Goal: Task Accomplishment & Management: Use online tool/utility

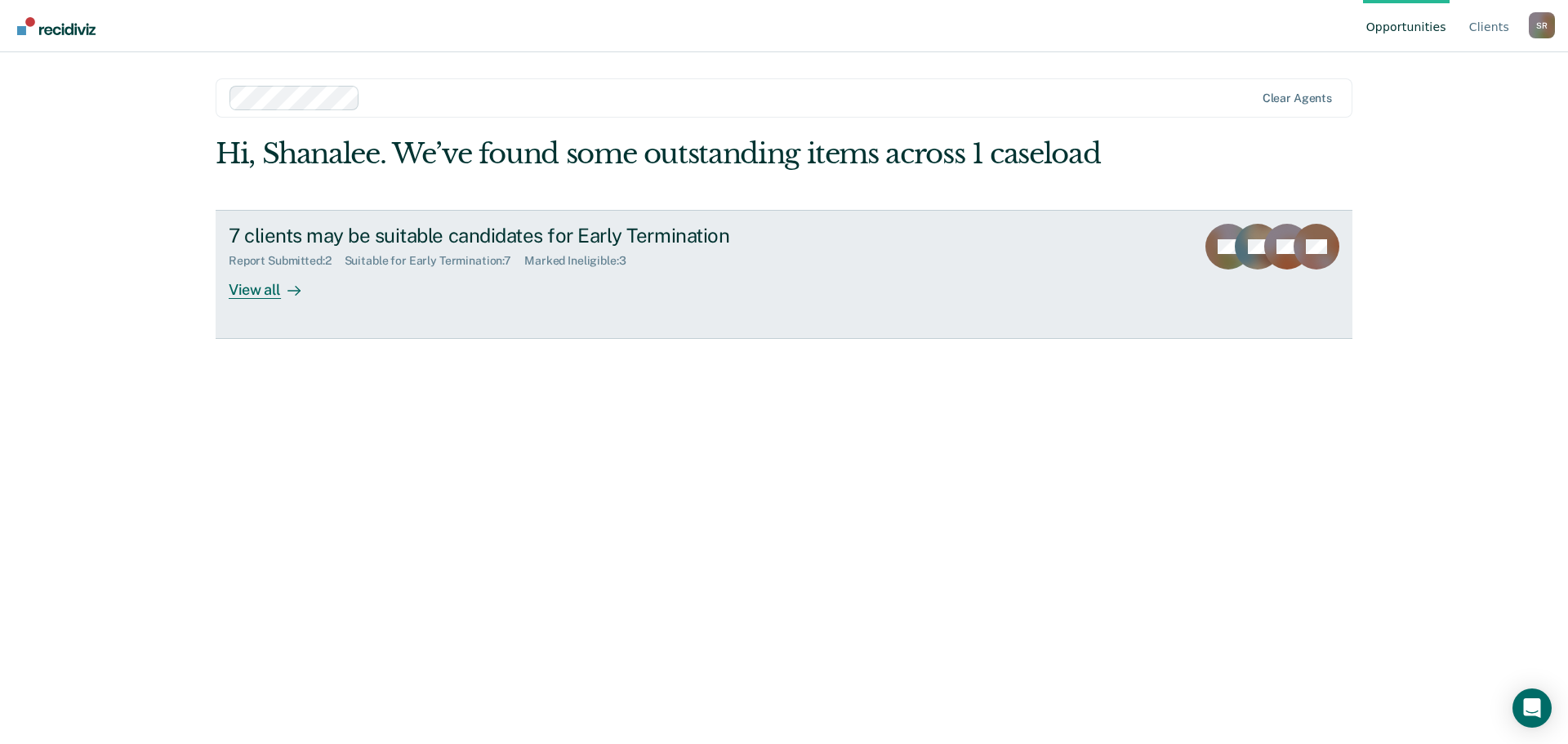
click at [285, 291] on div at bounding box center [291, 289] width 19 height 19
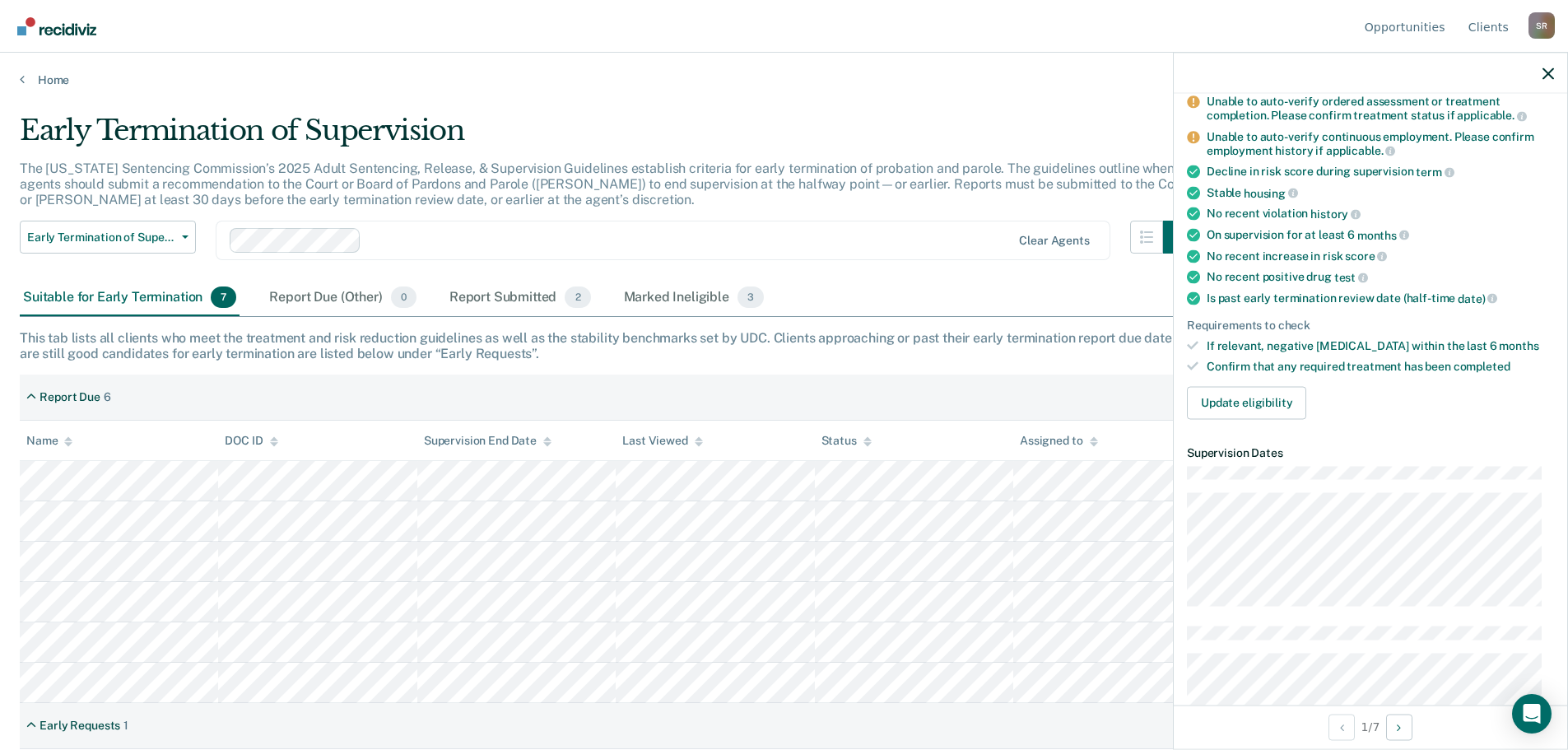
scroll to position [220, 0]
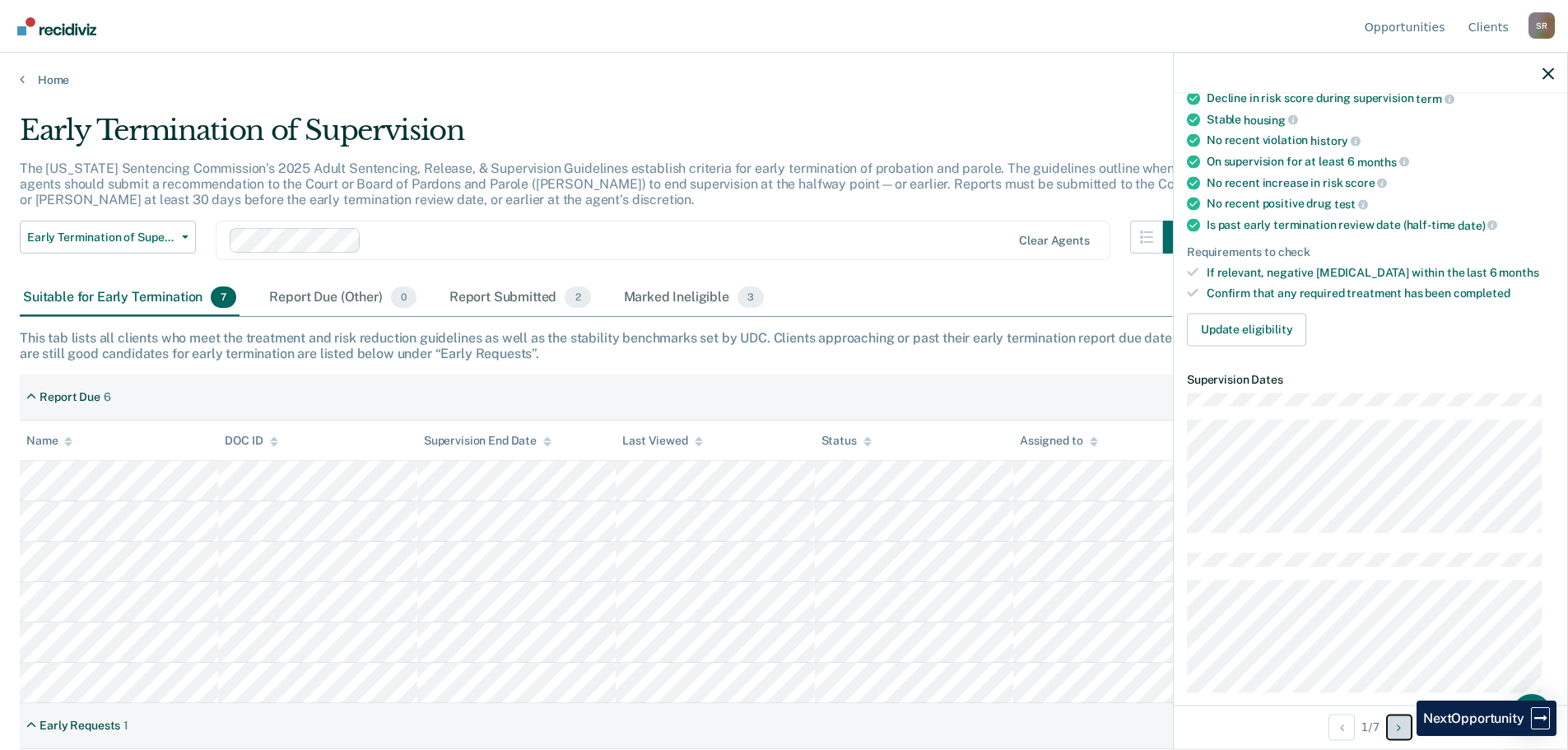
click at [1404, 736] on button "Next Opportunity" at bounding box center [1400, 728] width 27 height 27
click at [1345, 735] on button "Previous Opportunity" at bounding box center [1342, 728] width 27 height 27
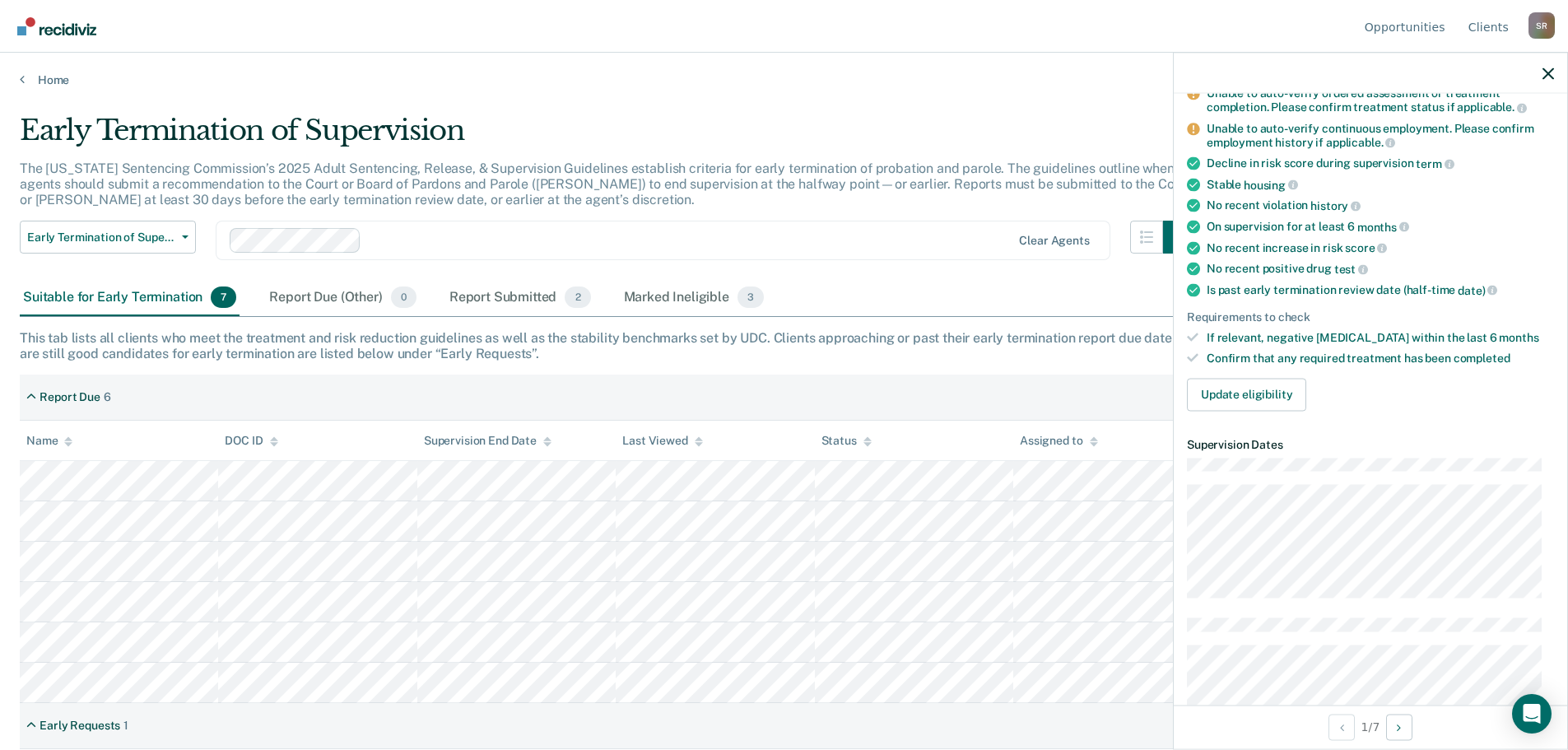
scroll to position [0, 0]
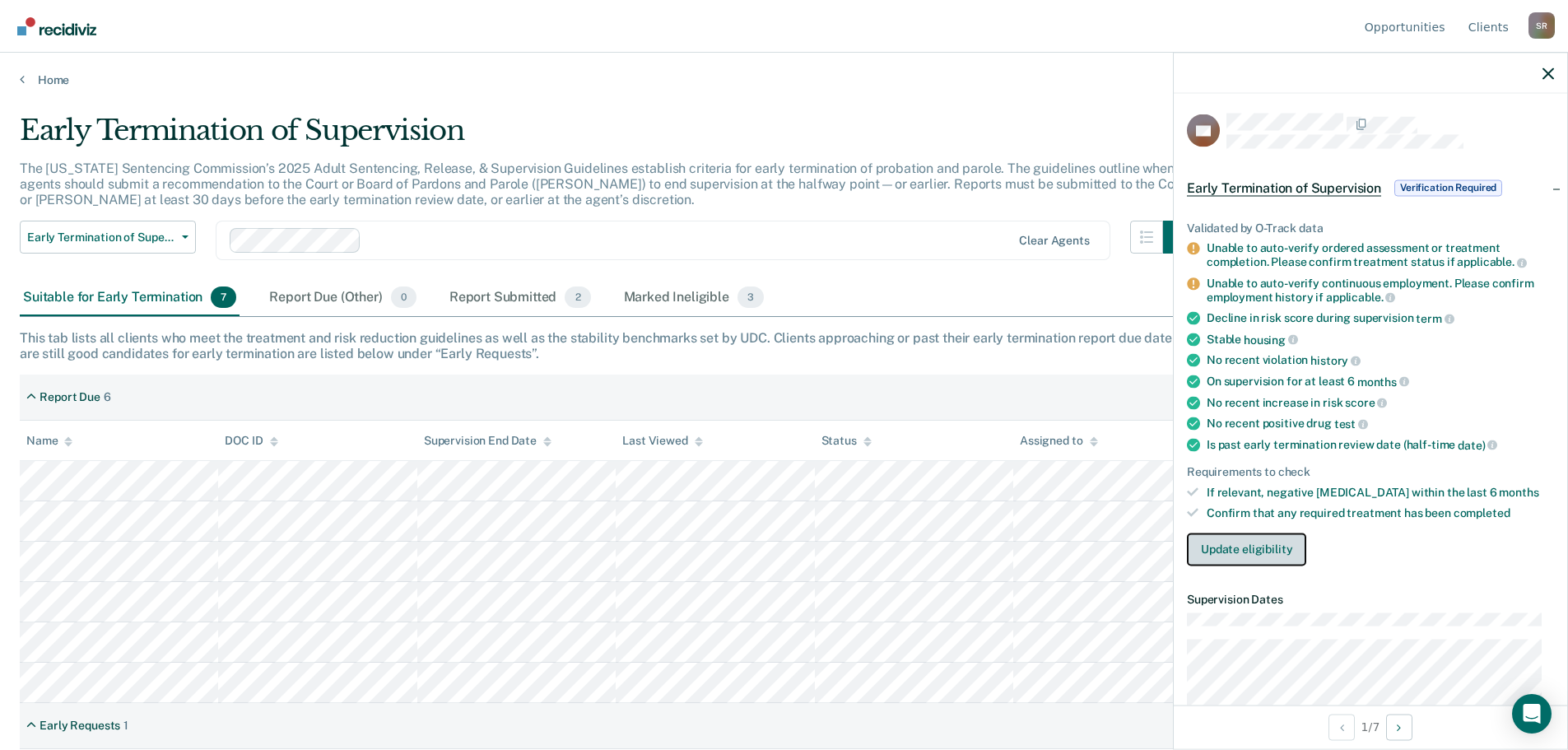
click at [1264, 549] on button "Update eligibility" at bounding box center [1246, 548] width 119 height 33
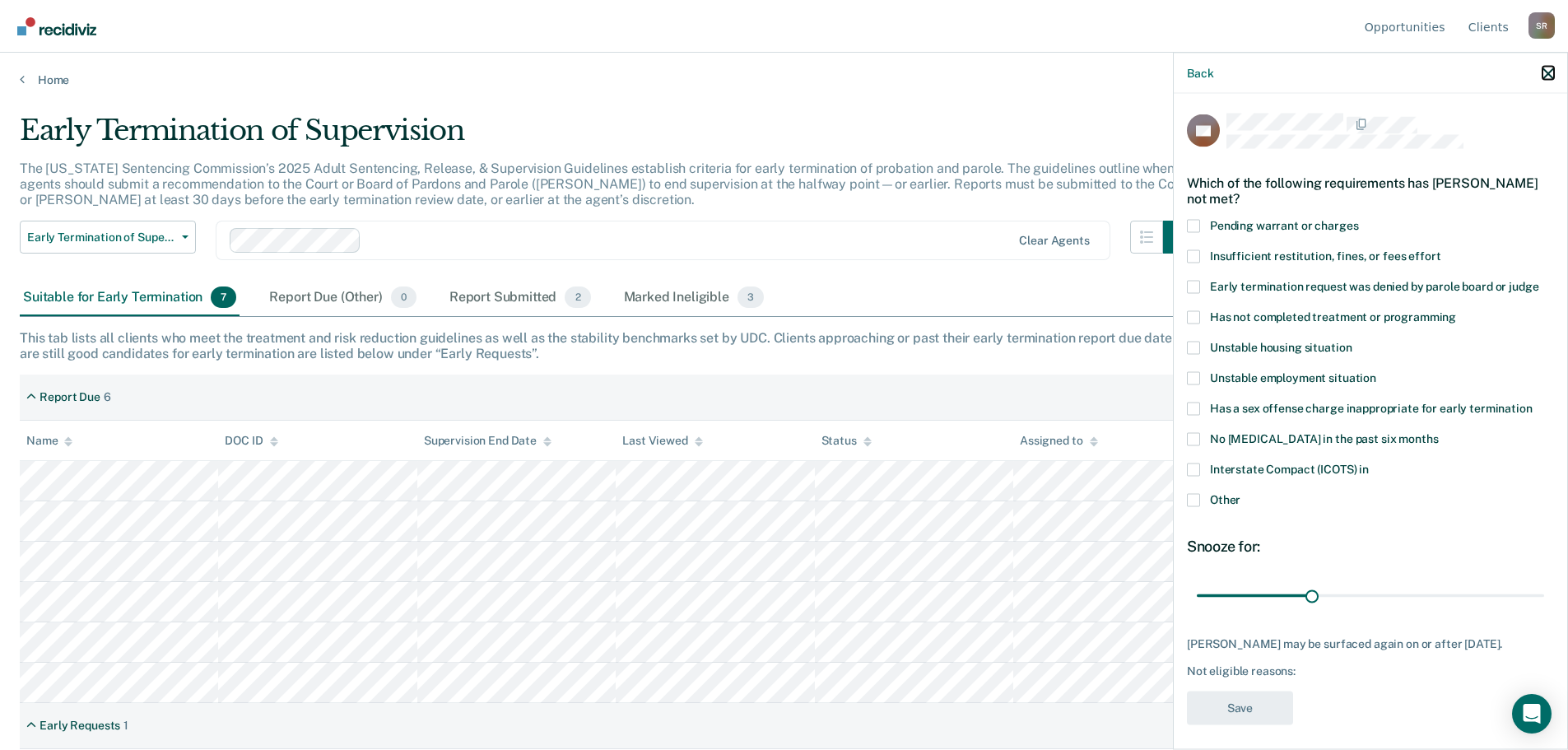
click at [1550, 70] on icon "button" at bounding box center [1547, 73] width 12 height 12
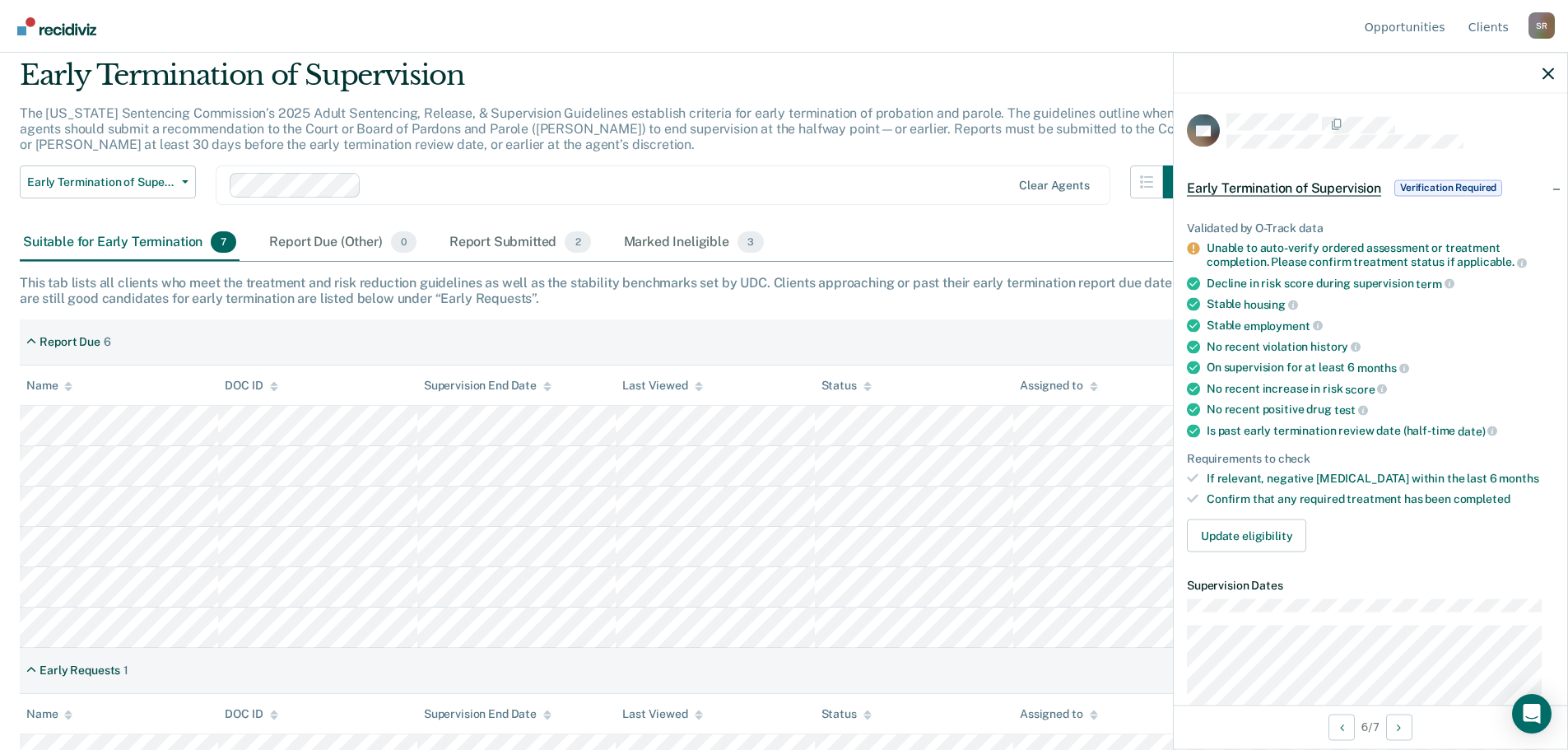
scroll to position [80, 0]
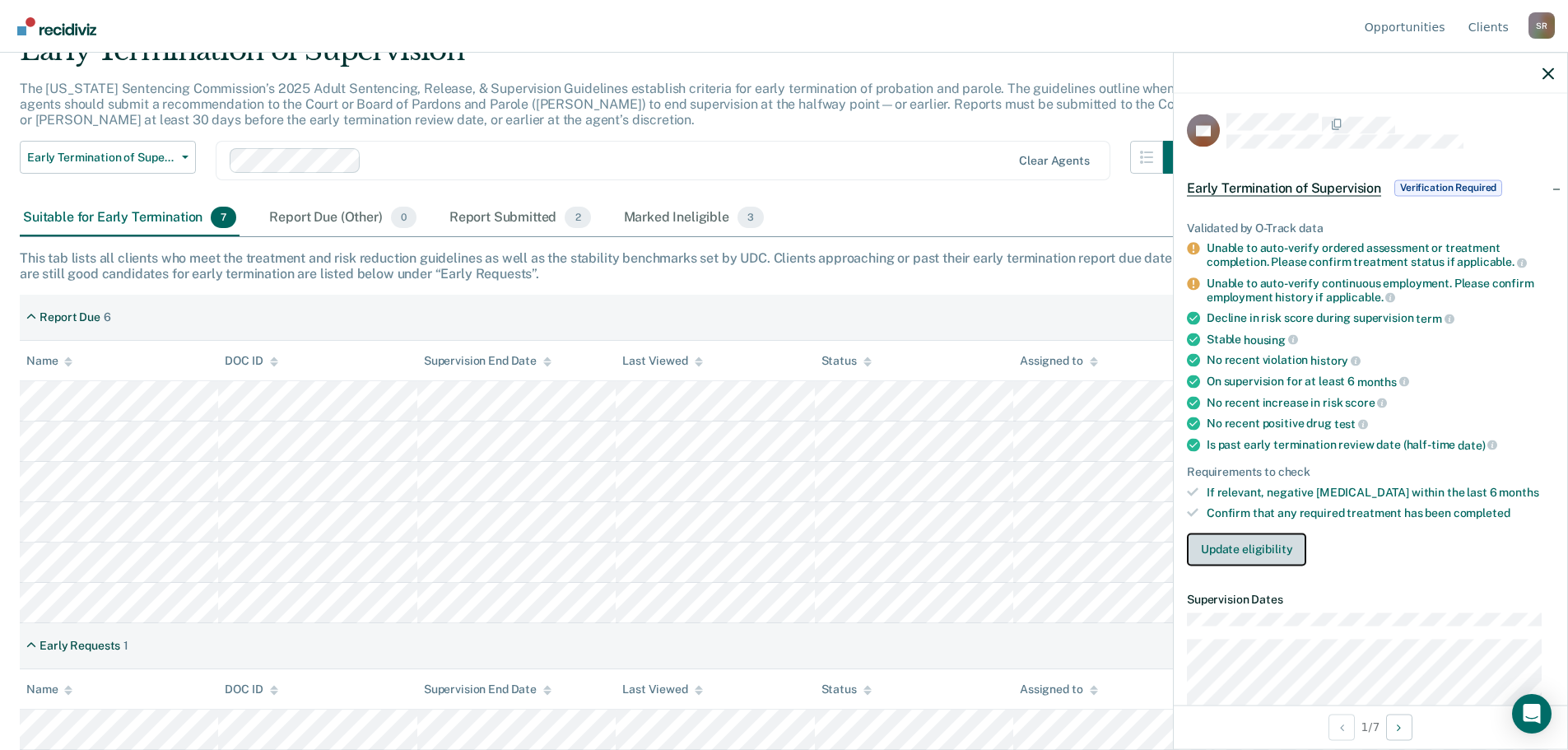
click at [1211, 540] on button "Update eligibility" at bounding box center [1246, 548] width 119 height 33
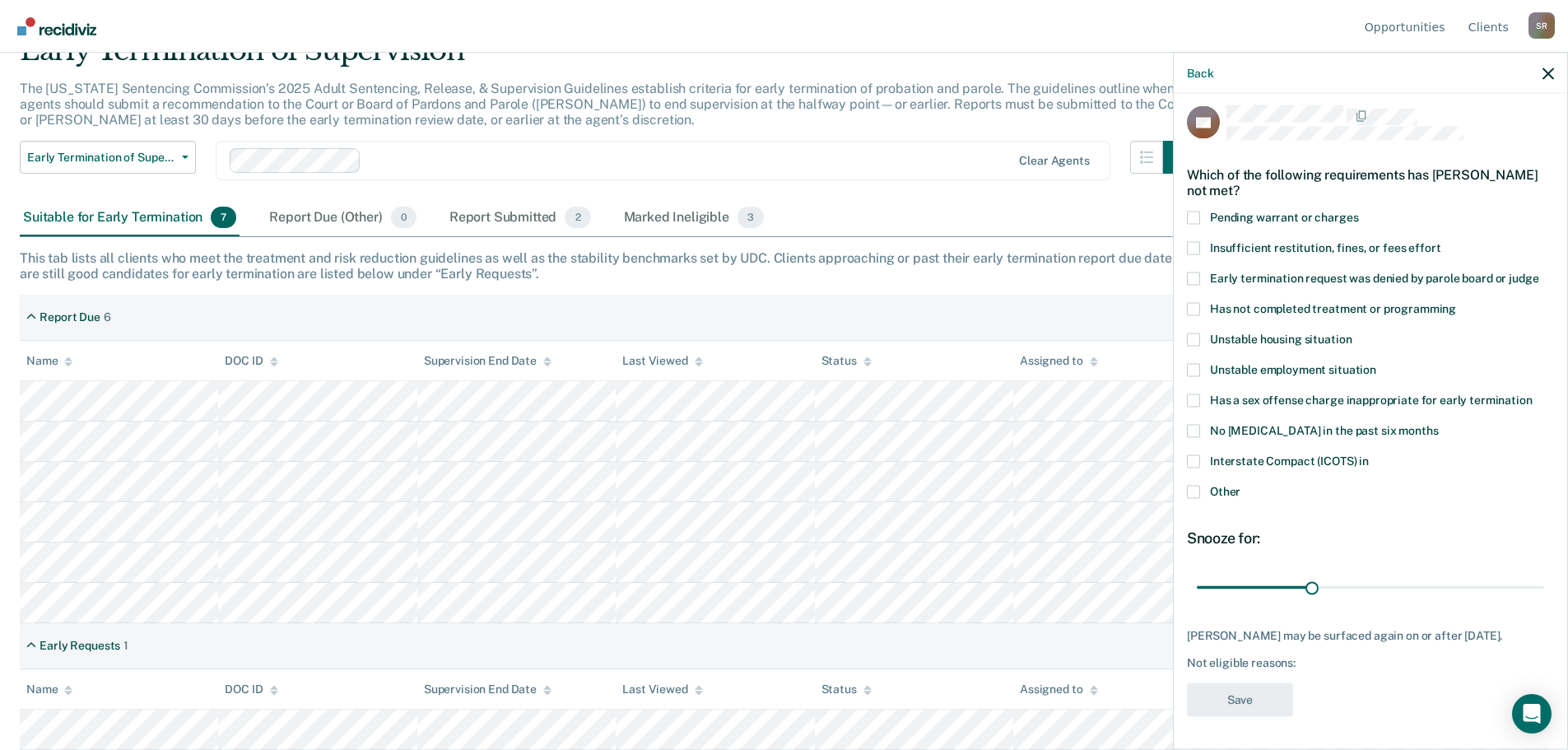
scroll to position [0, 0]
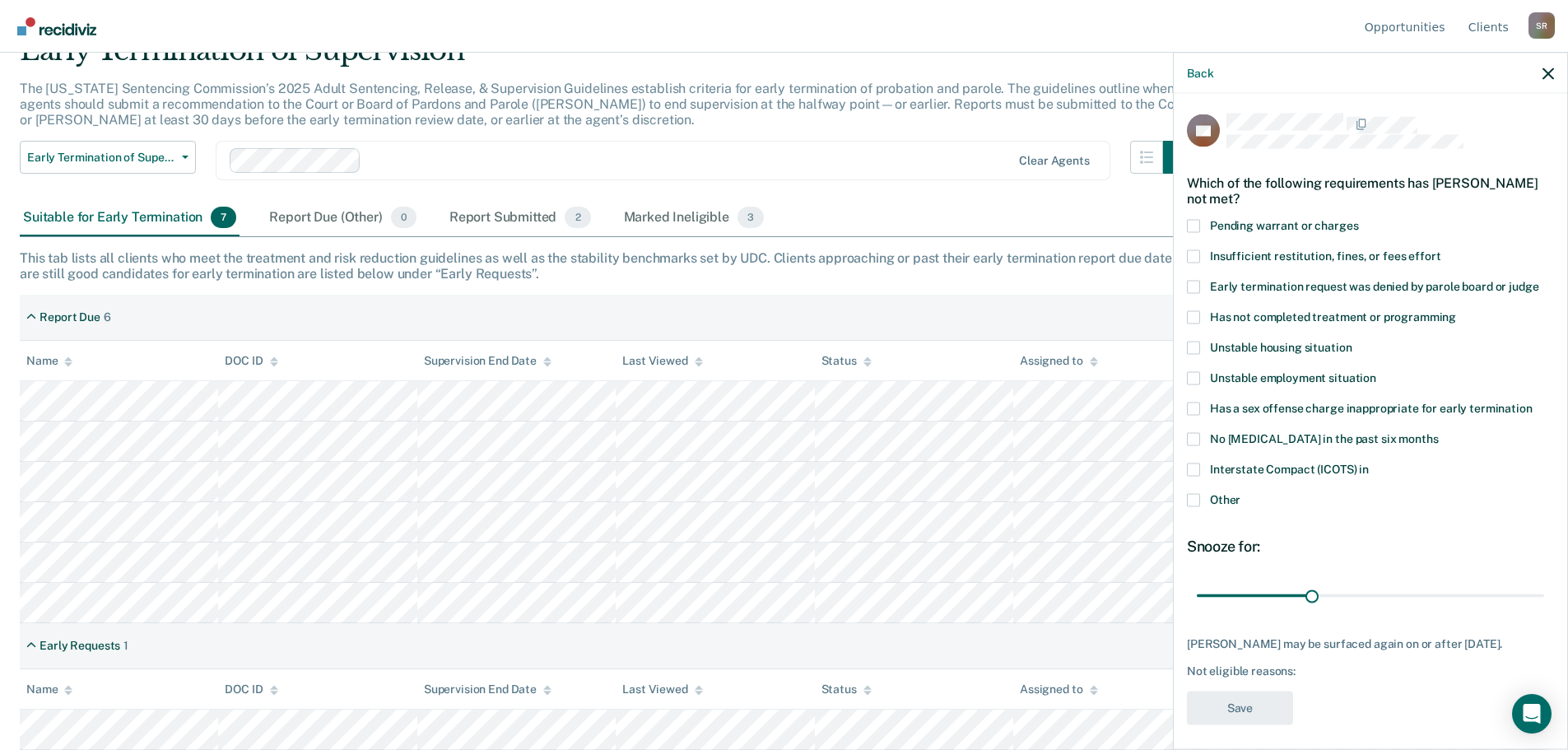
click at [1556, 70] on div "Back" at bounding box center [1370, 73] width 393 height 41
click at [1548, 70] on icon "button" at bounding box center [1547, 73] width 12 height 12
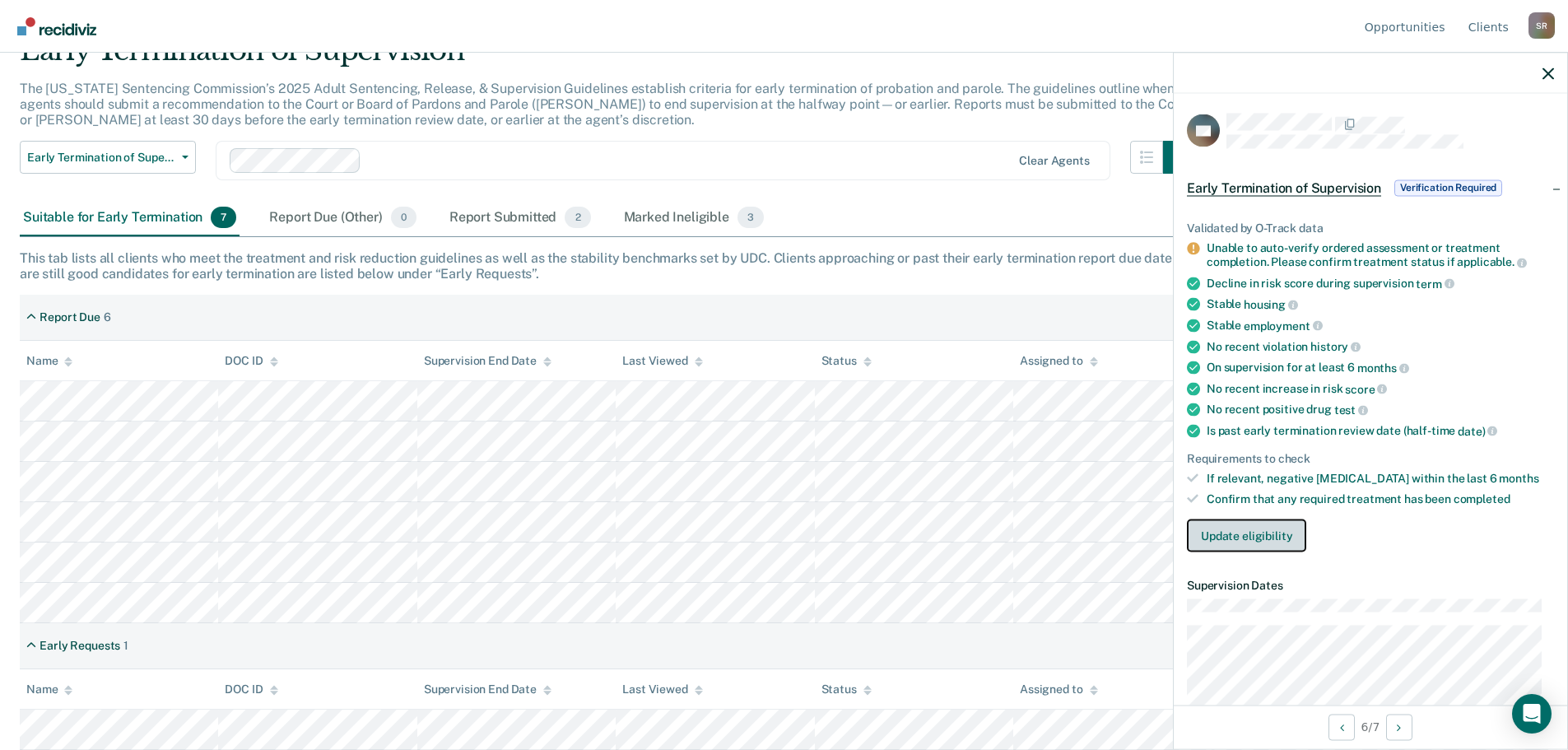
click at [1266, 529] on button "Update eligibility" at bounding box center [1246, 535] width 119 height 33
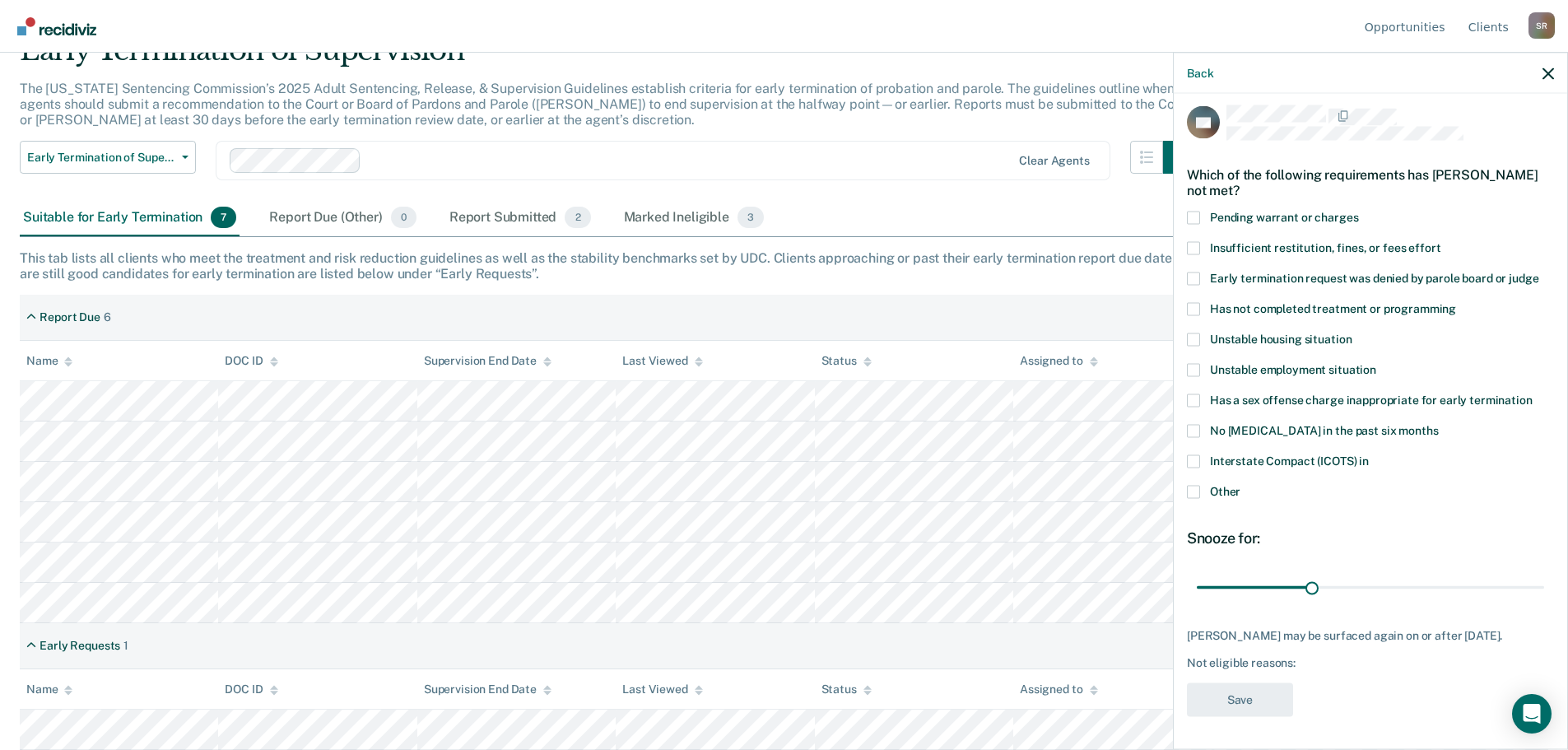
scroll to position [21, 0]
click at [1549, 70] on icon "button" at bounding box center [1547, 73] width 12 height 12
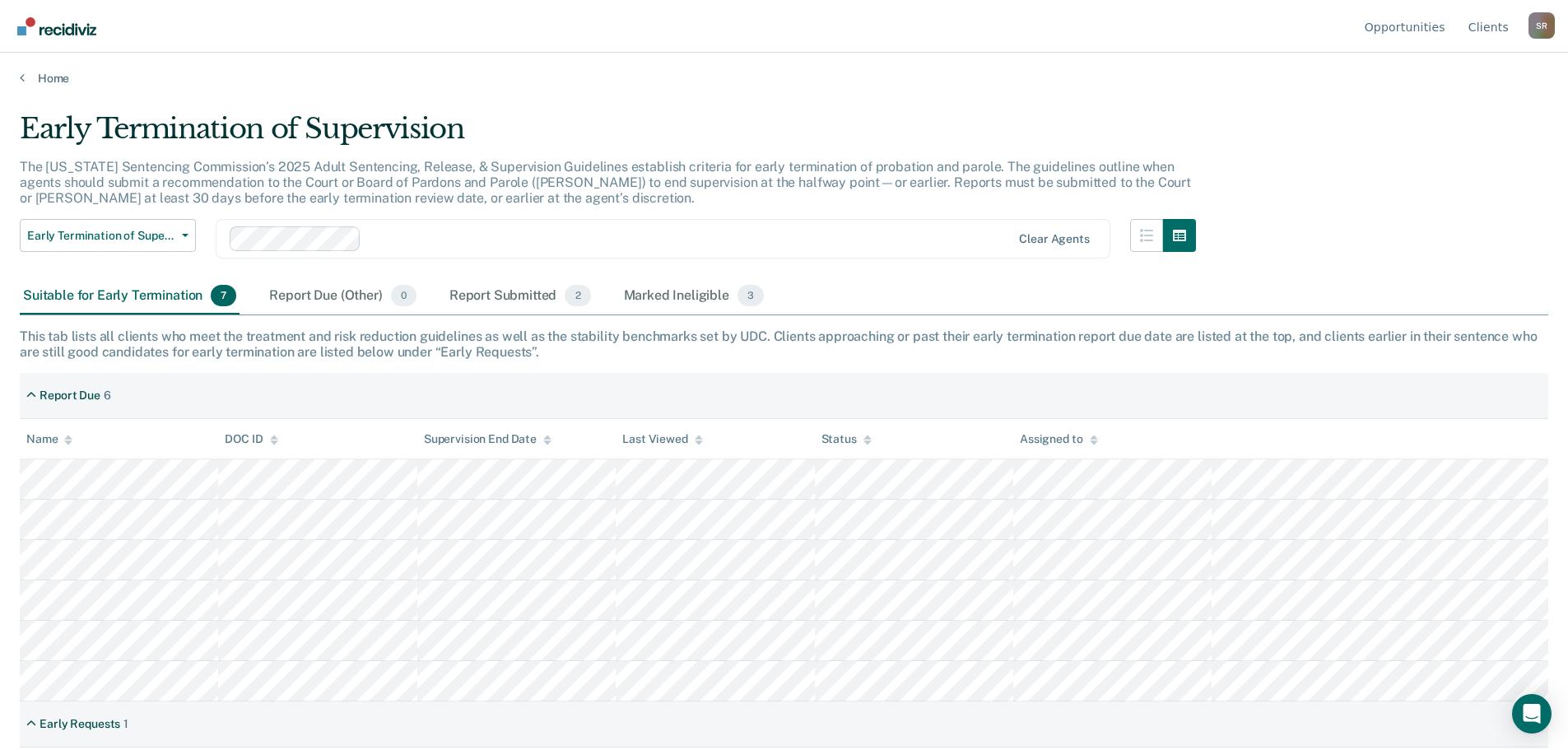
scroll to position [0, 0]
click at [675, 300] on div "Marked Ineligible 3" at bounding box center [694, 298] width 147 height 37
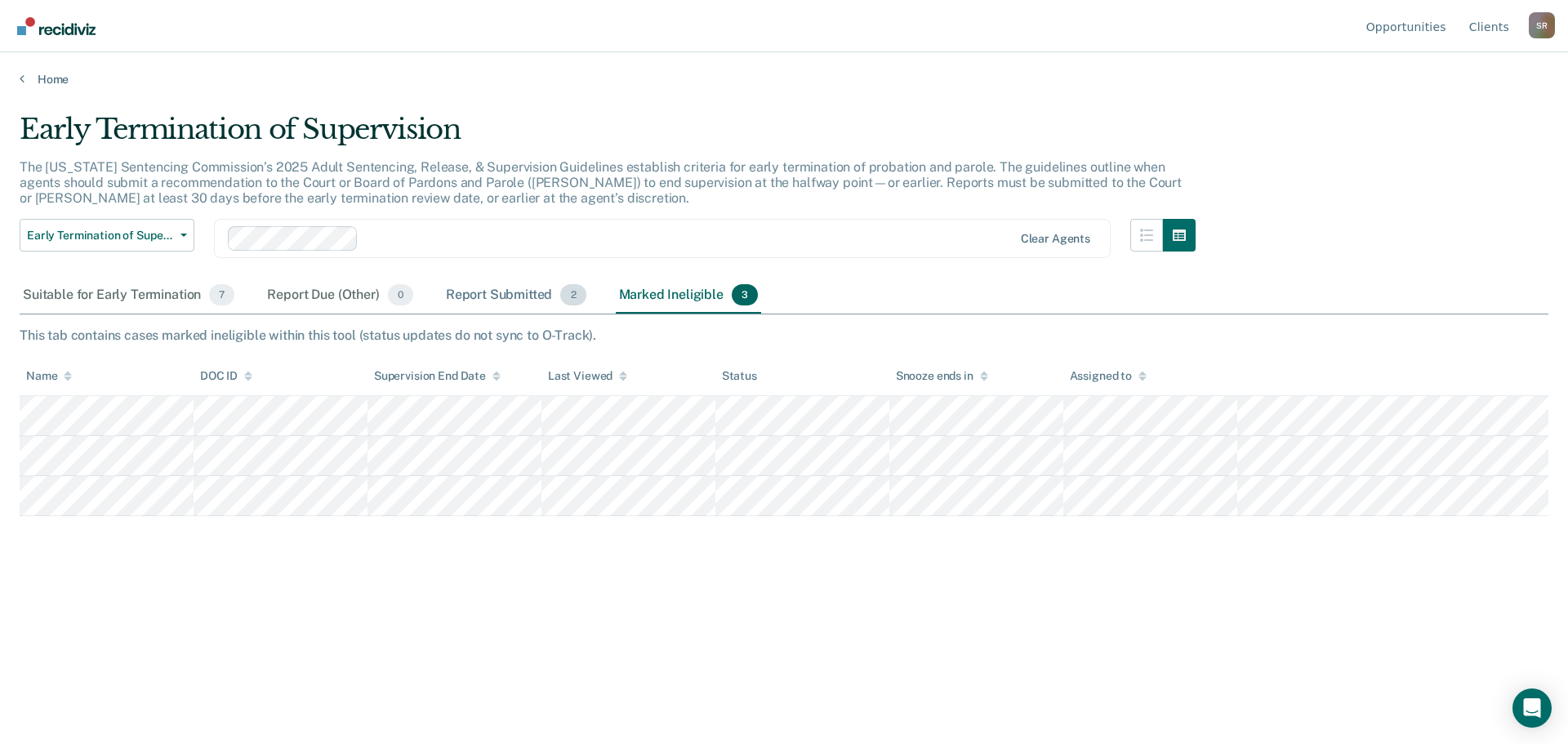
click at [528, 299] on div "Report Submitted 2" at bounding box center [516, 295] width 147 height 36
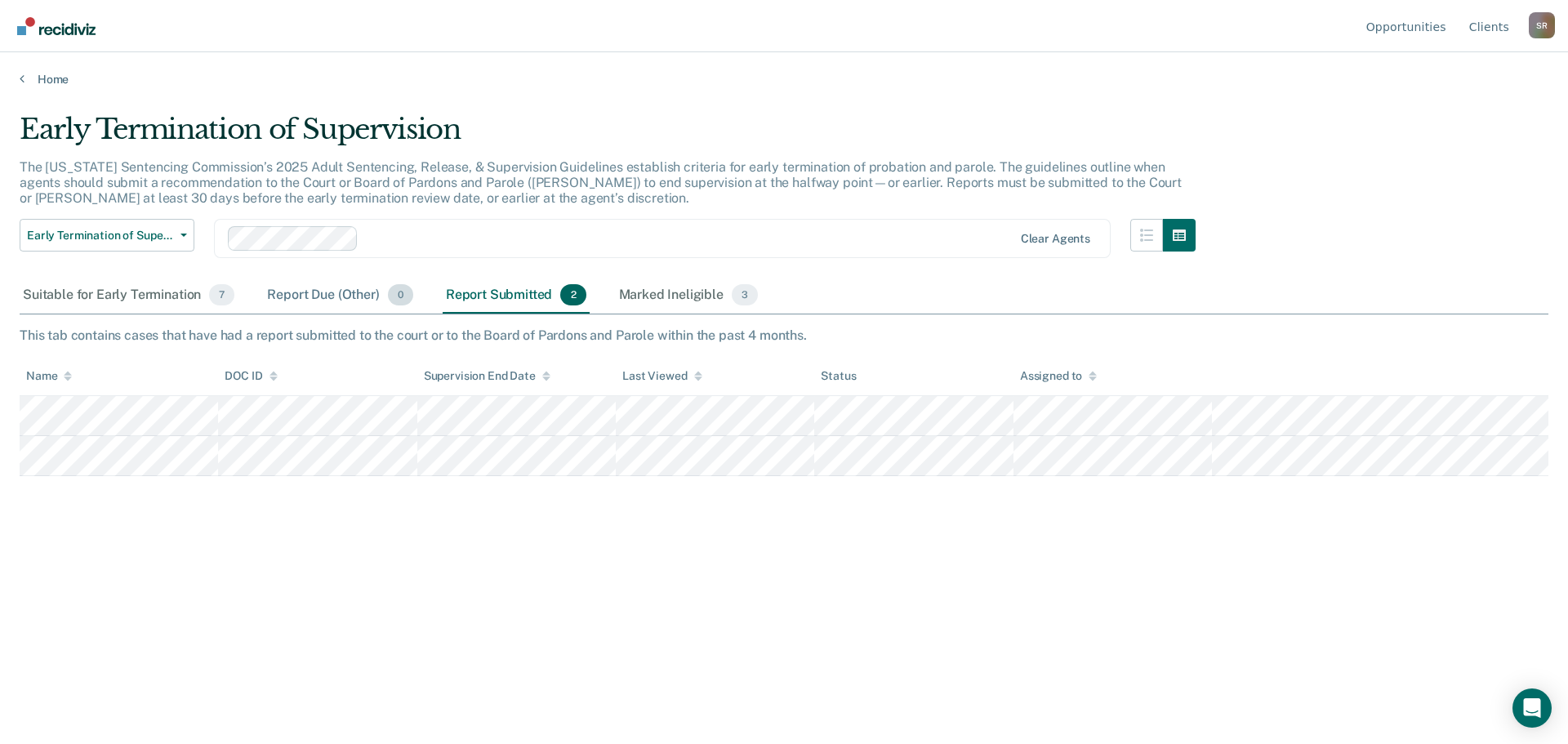
click at [351, 299] on div "Report Due (Other) 0" at bounding box center [340, 295] width 152 height 36
